Goal: Register for event/course

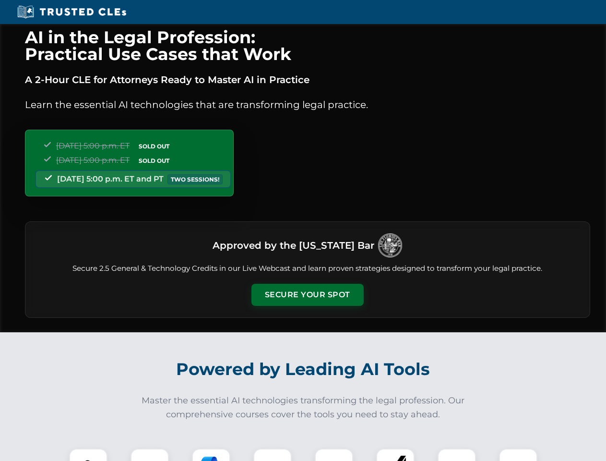
click at [307, 295] on button "Secure Your Spot" at bounding box center [308, 295] width 112 height 22
click at [88, 455] on img at bounding box center [88, 468] width 28 height 28
click at [150, 455] on div at bounding box center [150, 467] width 38 height 38
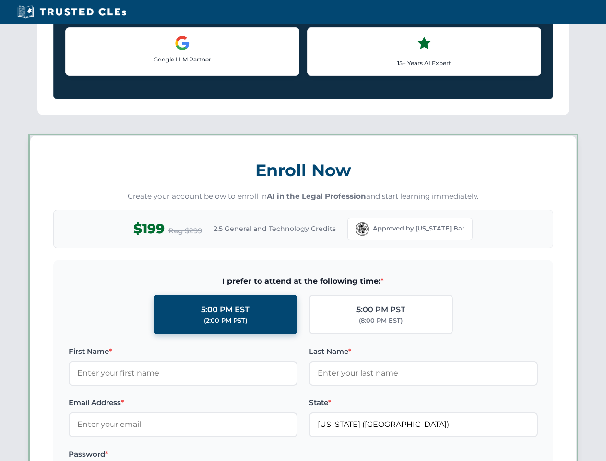
click at [273, 455] on label "Password *" at bounding box center [183, 454] width 229 height 12
